Goal: Task Accomplishment & Management: Complete application form

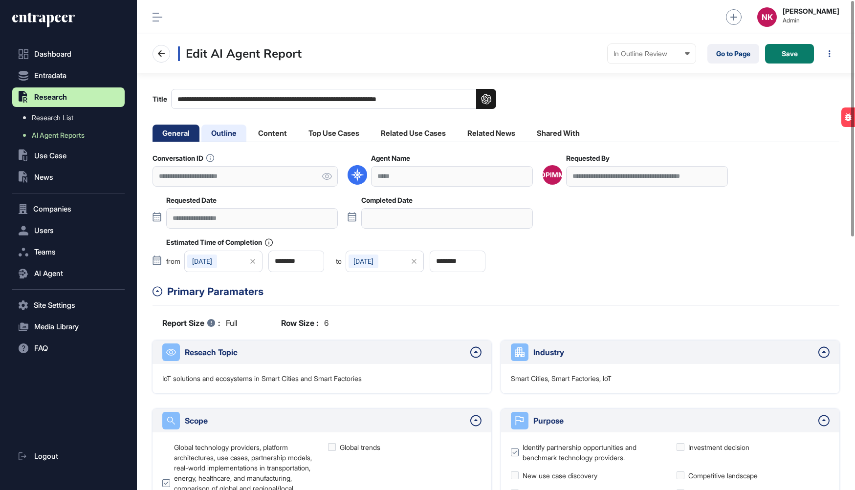
click at [231, 136] on li "Outline" at bounding box center [223, 133] width 45 height 17
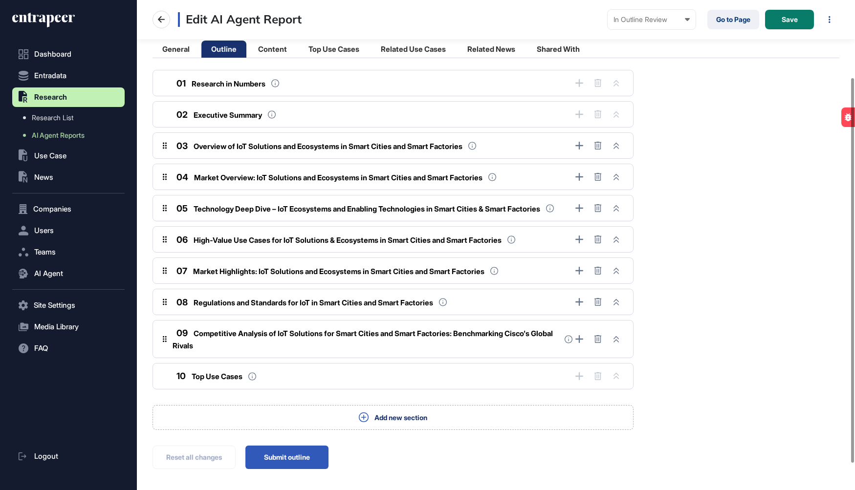
scroll to position [77, 0]
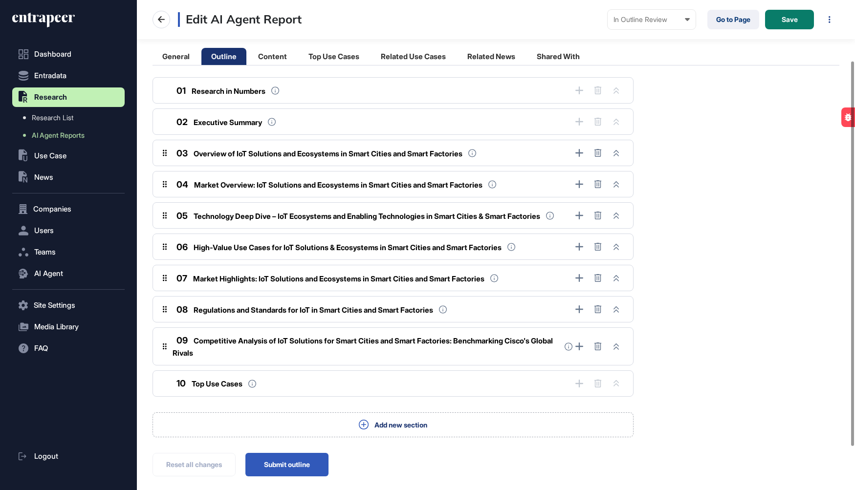
click at [277, 217] on span "Technology Deep Dive – IoT Ecosystems and Enabling Technologies in Smart Cities…" at bounding box center [367, 216] width 347 height 9
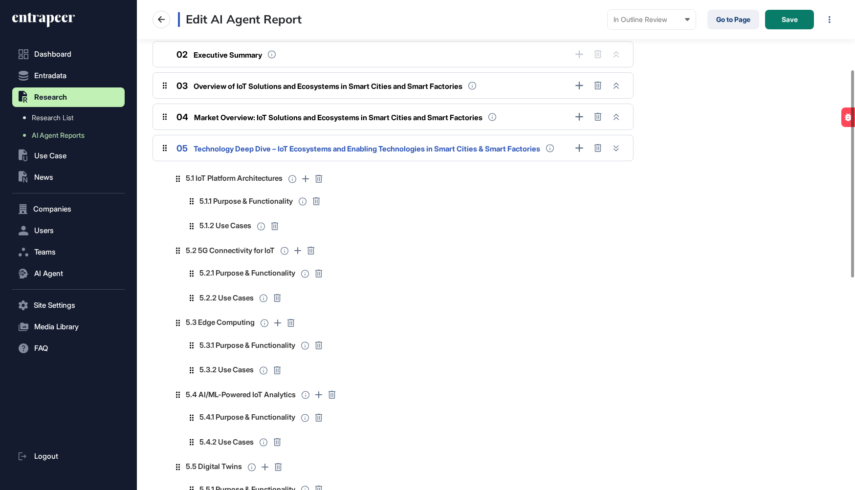
scroll to position [103, 0]
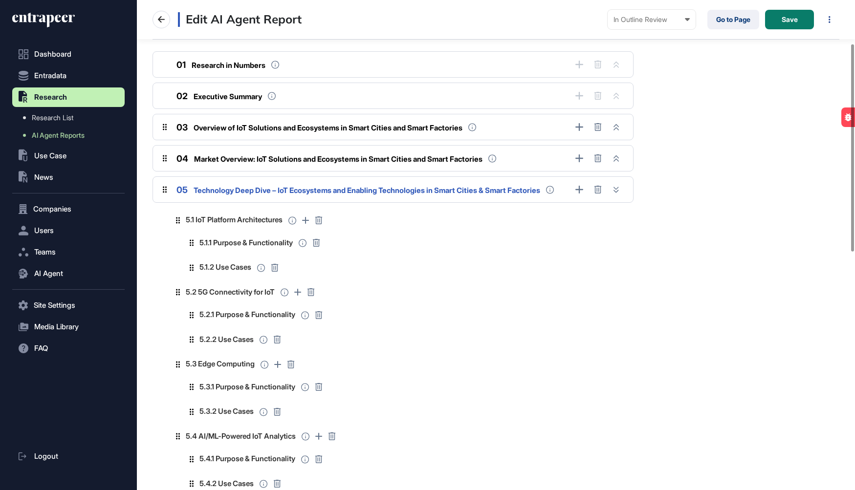
click at [297, 183] on div "05 Technology Deep Dive – IoT Ecosystems and Enabling Technologies in Smart Cit…" at bounding box center [357, 189] width 368 height 13
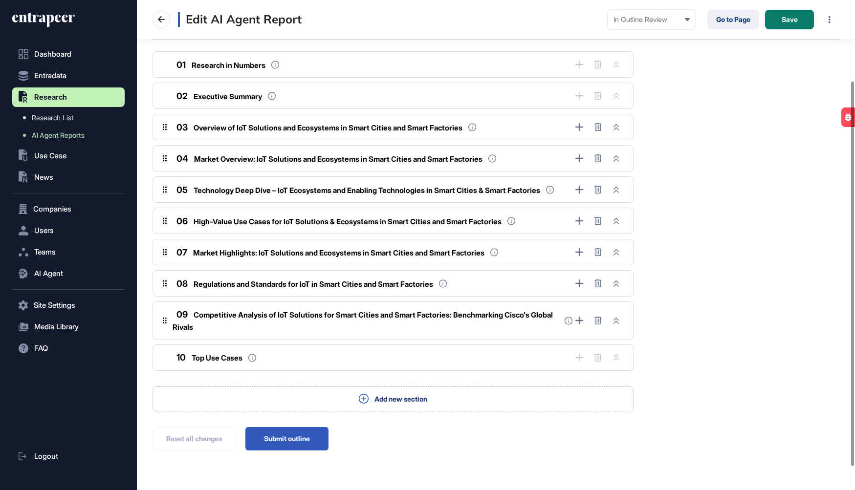
click at [258, 316] on span "Competitive Analysis of IoT Solutions for Smart Cities and Smart Factories: Ben…" at bounding box center [363, 322] width 380 height 22
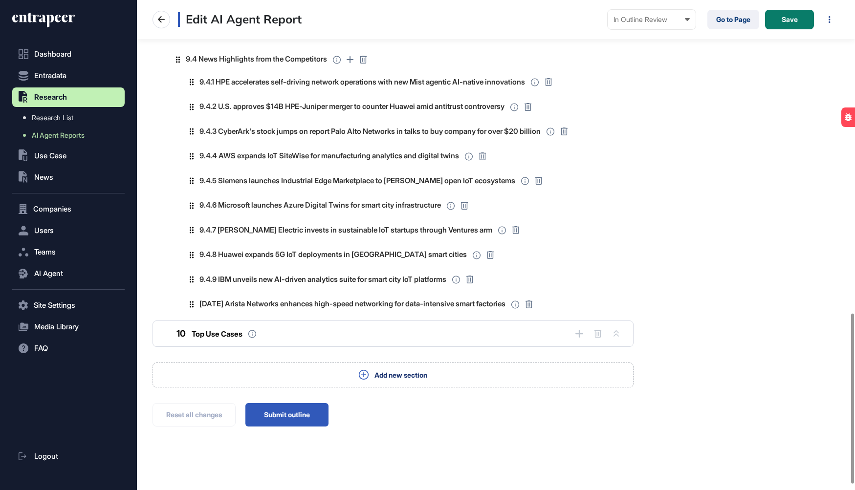
scroll to position [919, 0]
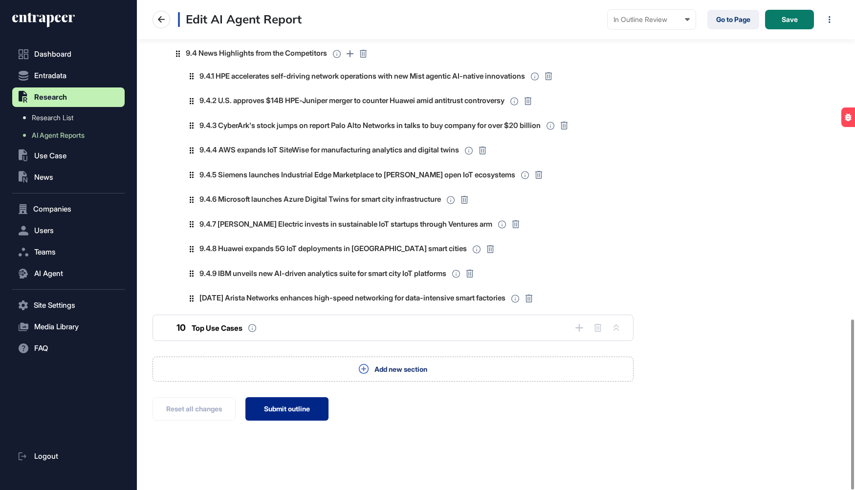
click at [284, 408] on button "Submit outline" at bounding box center [286, 409] width 83 height 23
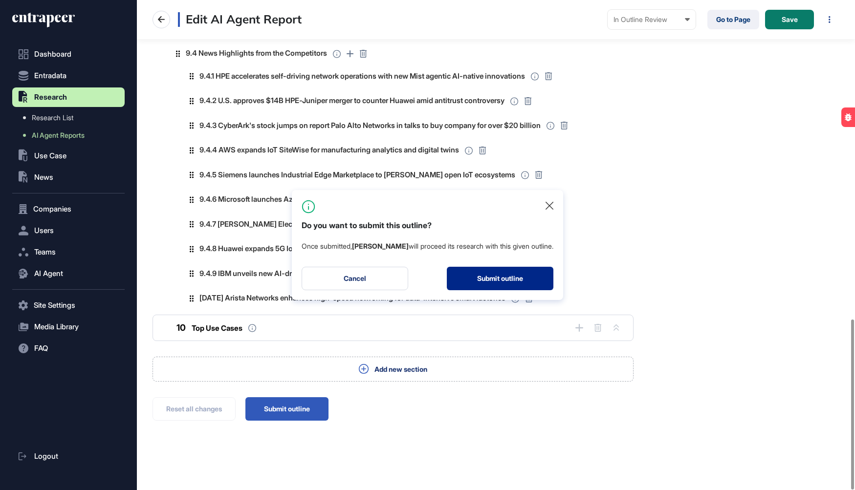
click at [486, 283] on button "Submit outline" at bounding box center [500, 278] width 107 height 23
